Goal: Task Accomplishment & Management: Manage account settings

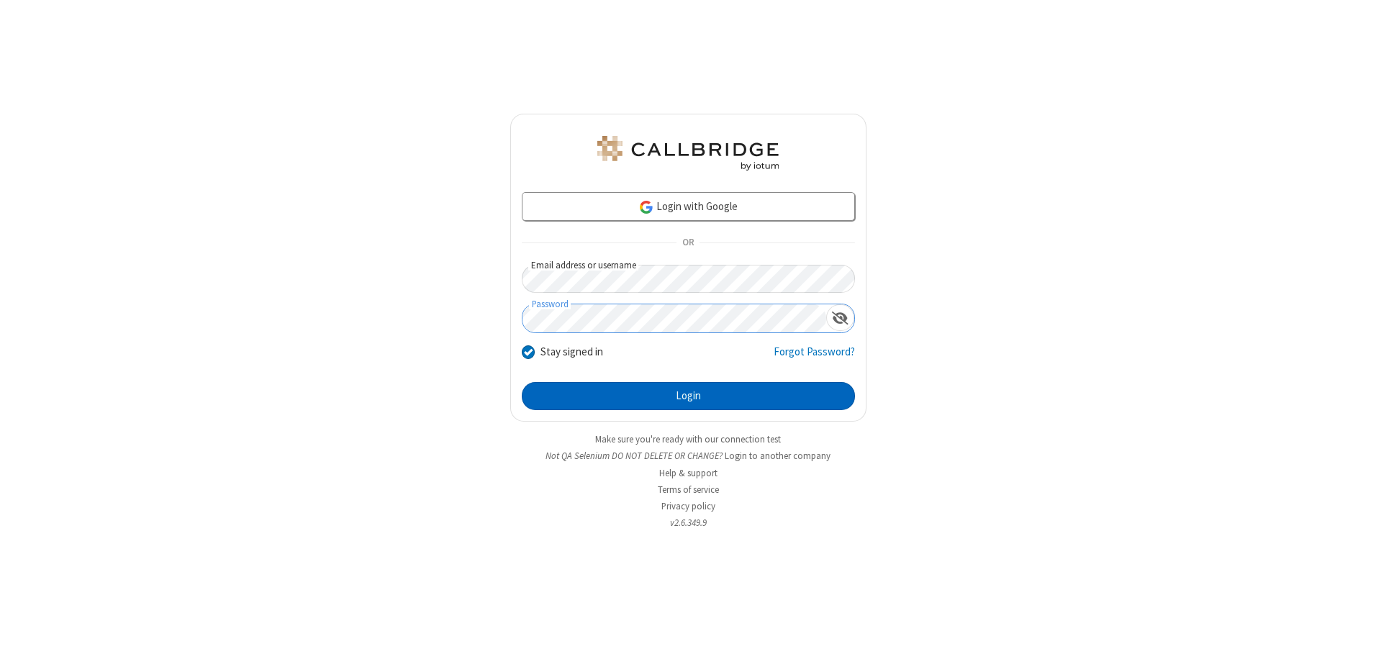
click at [688, 396] on button "Login" at bounding box center [688, 396] width 333 height 29
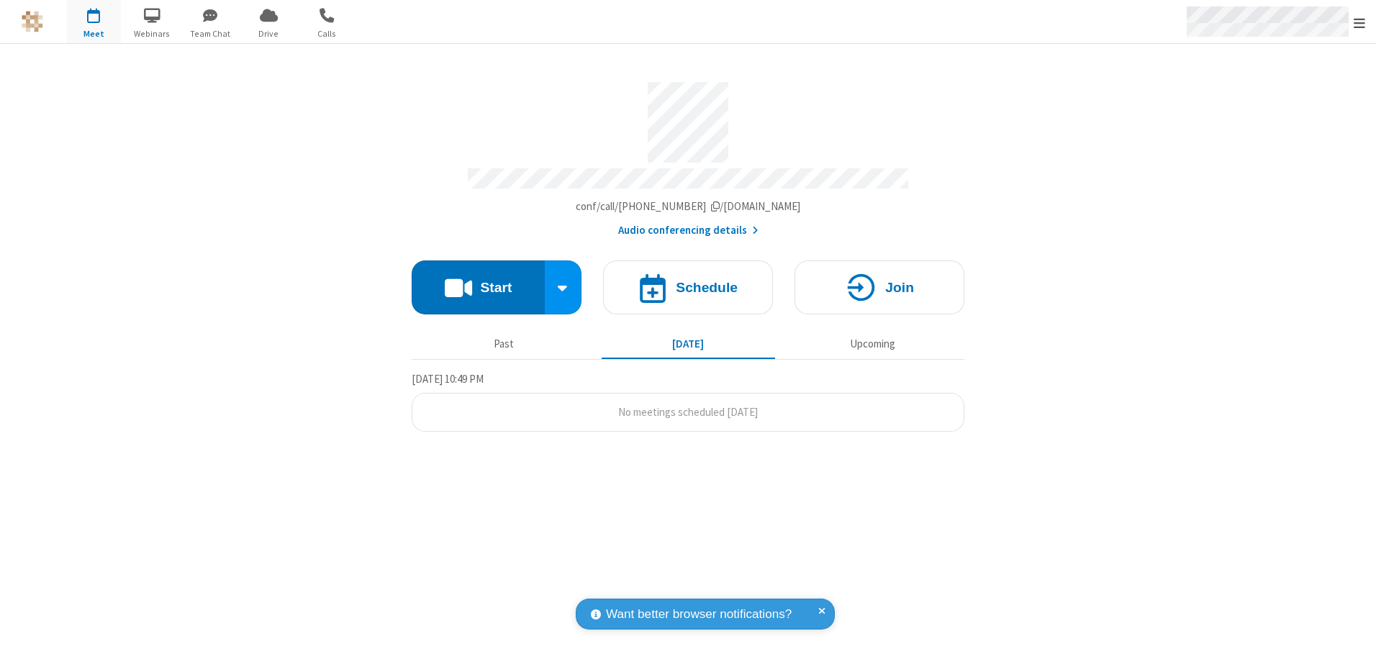
click at [1359, 22] on span "Open menu" at bounding box center [1359, 23] width 12 height 14
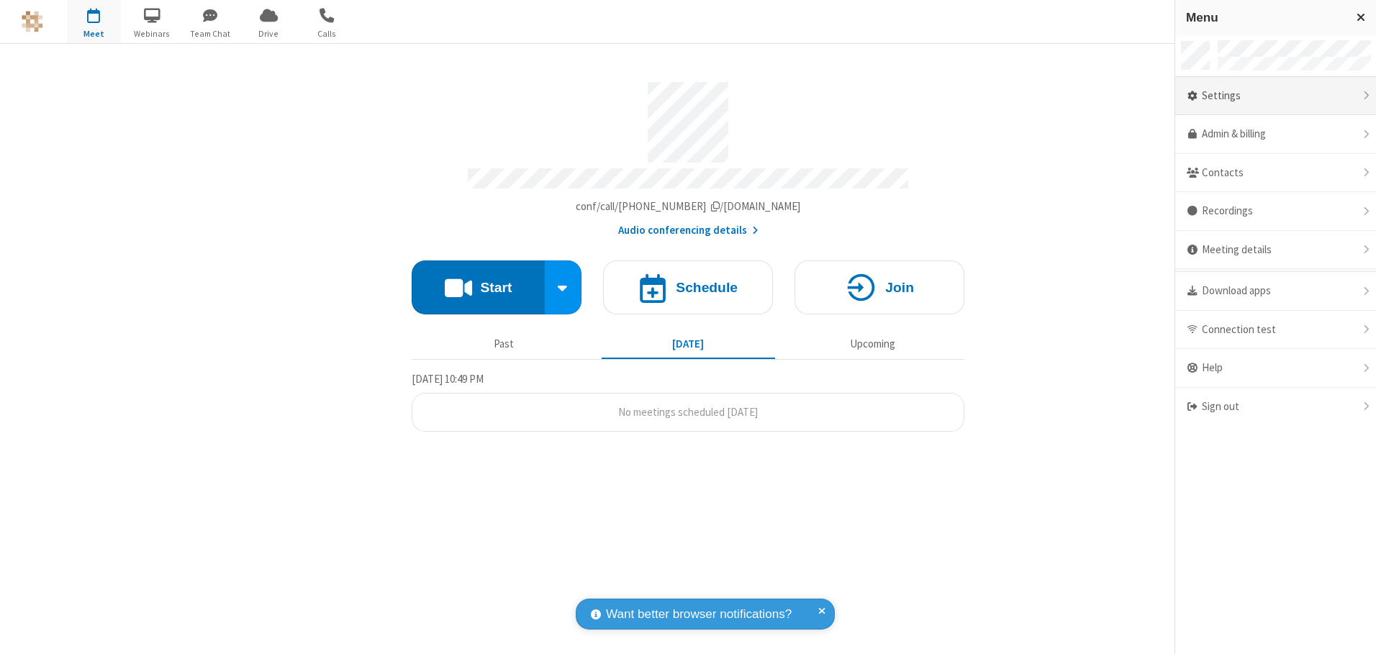
click at [1275, 96] on div "Settings" at bounding box center [1275, 96] width 201 height 39
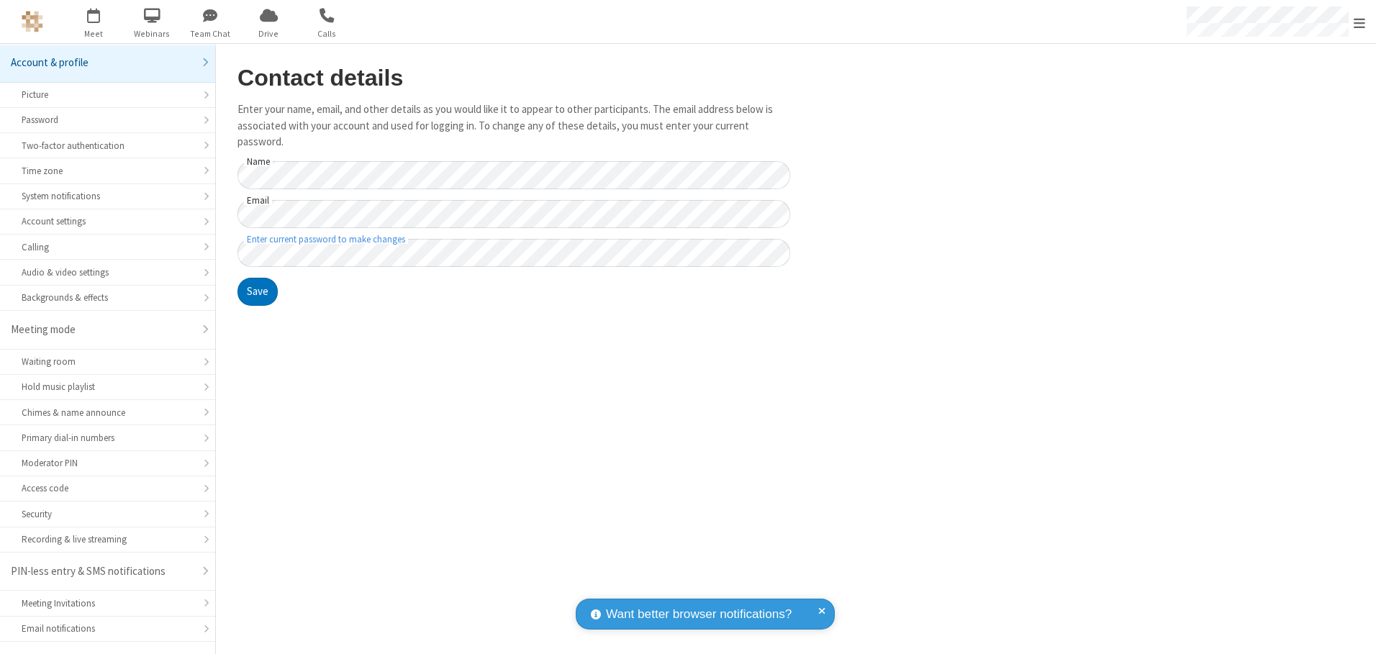
scroll to position [25, 0]
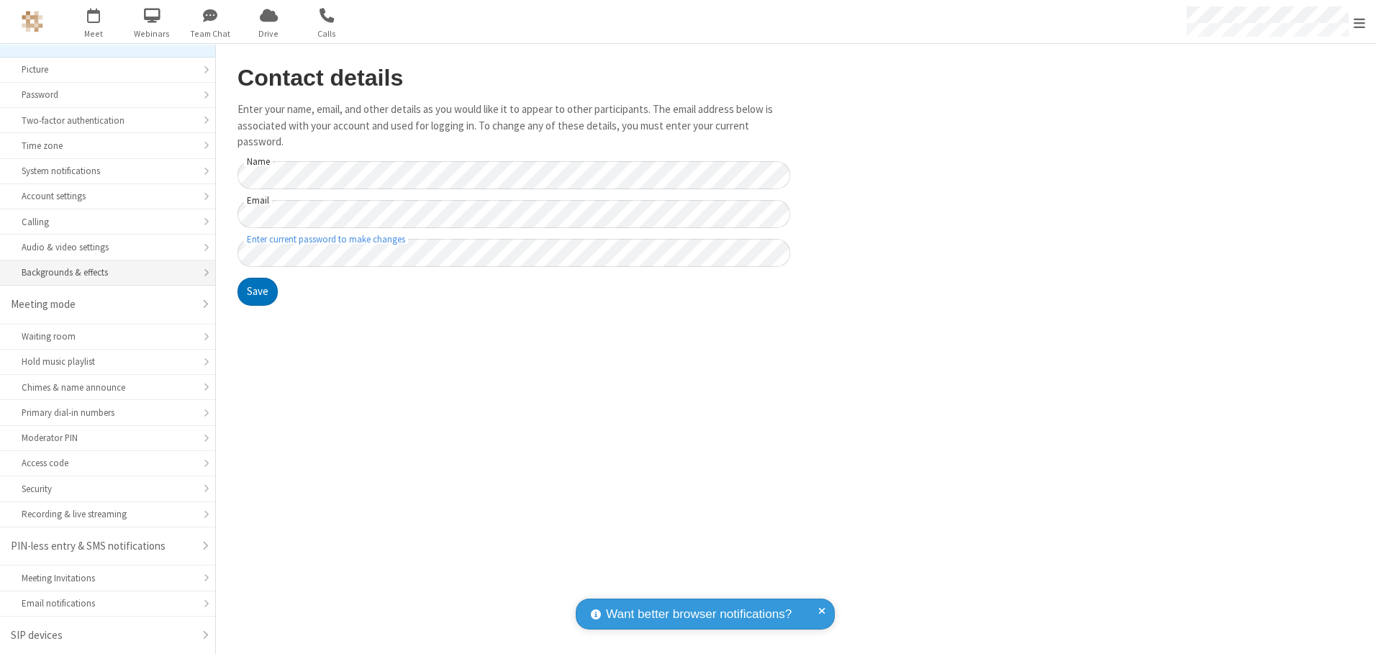
click at [102, 273] on div "Backgrounds & effects" at bounding box center [108, 272] width 172 height 14
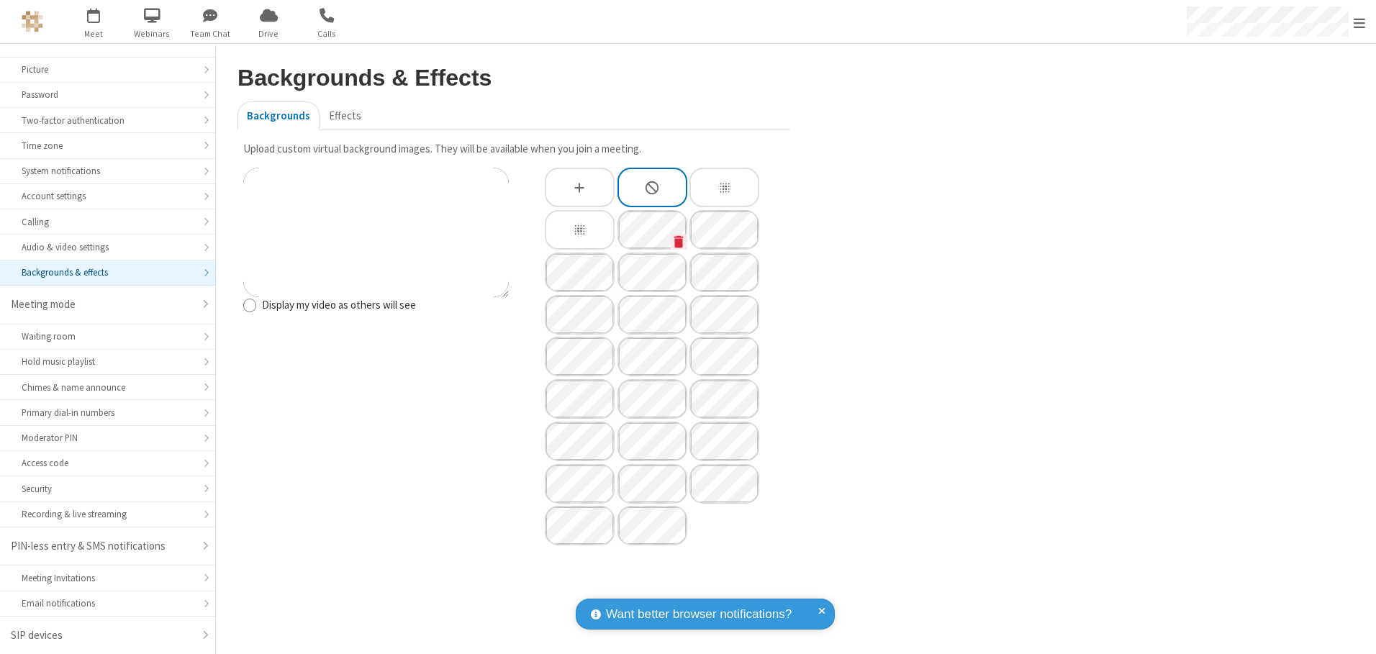
click at [678, 241] on icon "Custom Background" at bounding box center [678, 241] width 9 height 12
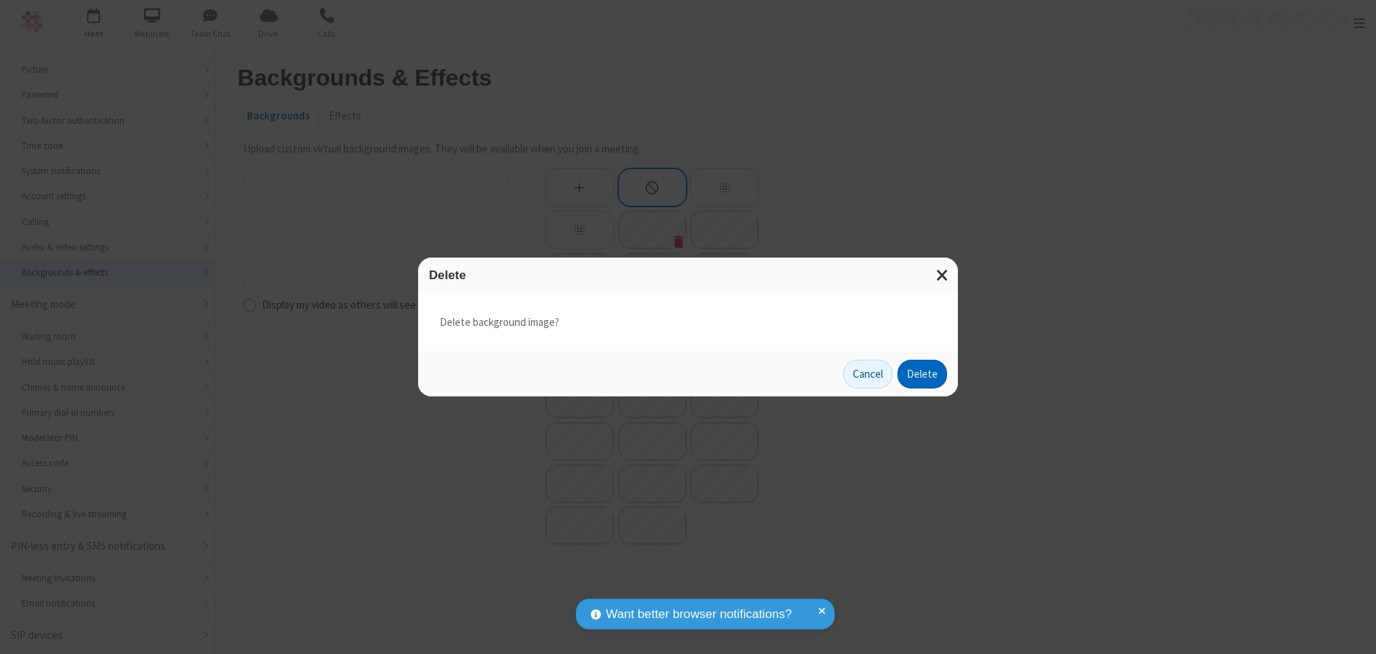
click at [922, 374] on button "Delete" at bounding box center [922, 374] width 50 height 29
